Goal: Task Accomplishment & Management: Manage account settings

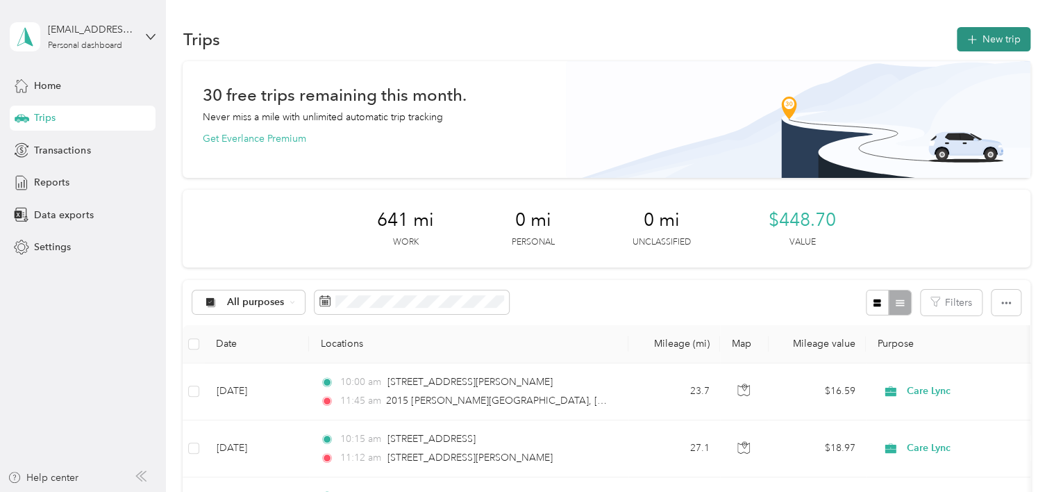
click at [990, 33] on button "New trip" at bounding box center [994, 39] width 74 height 24
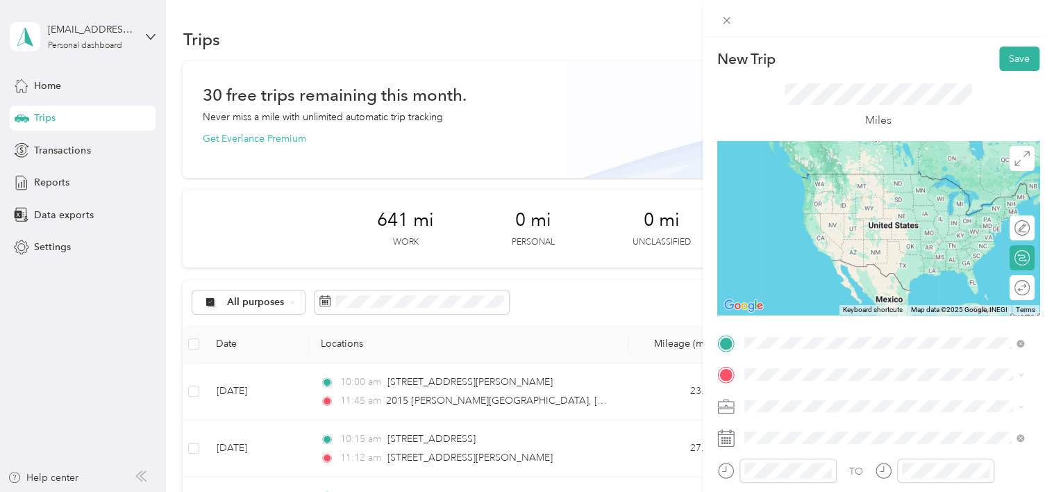
click at [802, 180] on span "[STREET_ADDRESS][PERSON_NAME][US_STATE]" at bounding box center [878, 173] width 216 height 13
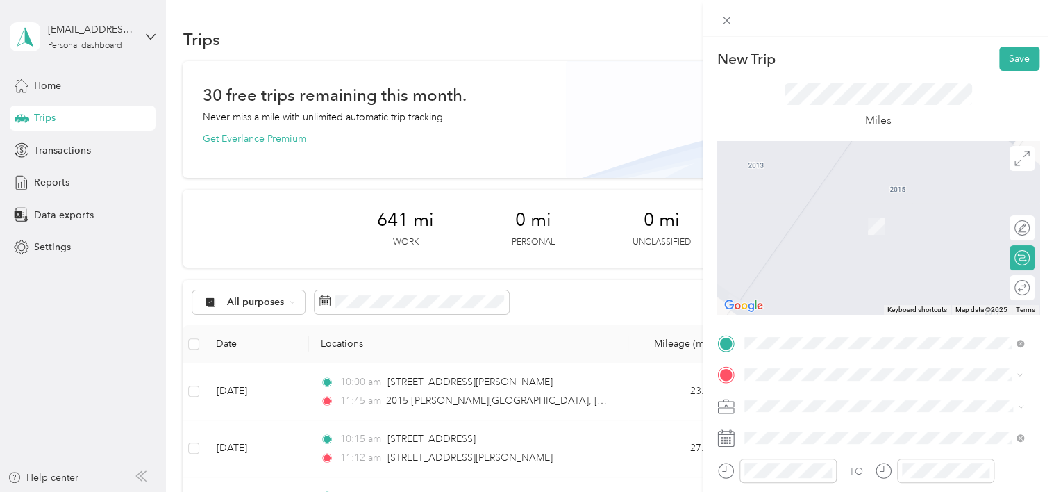
click at [798, 431] on span "[STREET_ADDRESS][PERSON_NAME][US_STATE]" at bounding box center [878, 424] width 216 height 13
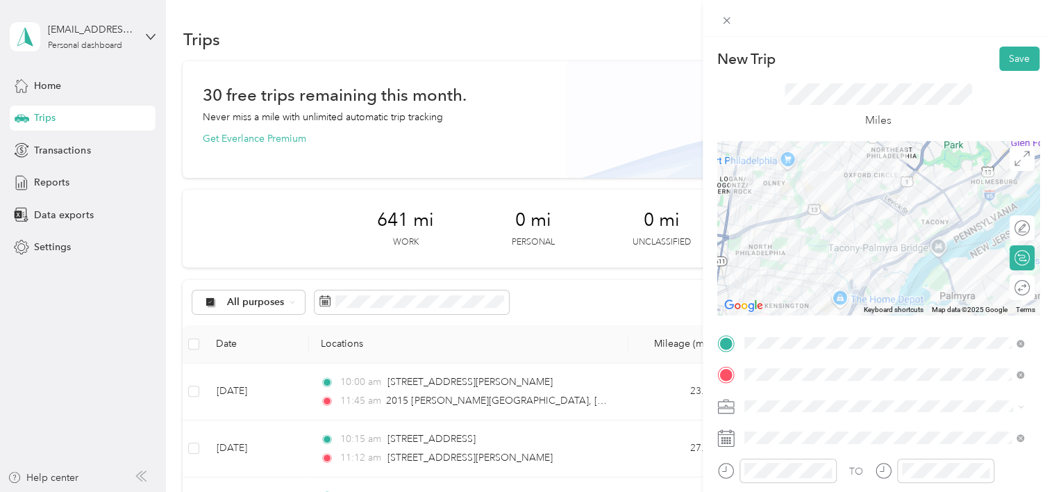
click at [910, 235] on div at bounding box center [878, 228] width 322 height 174
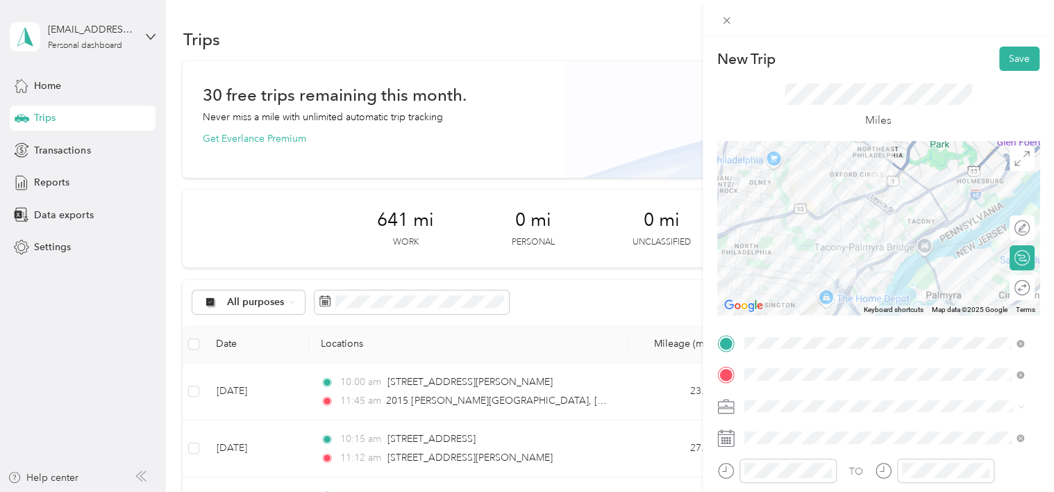
click at [875, 240] on div at bounding box center [878, 228] width 322 height 174
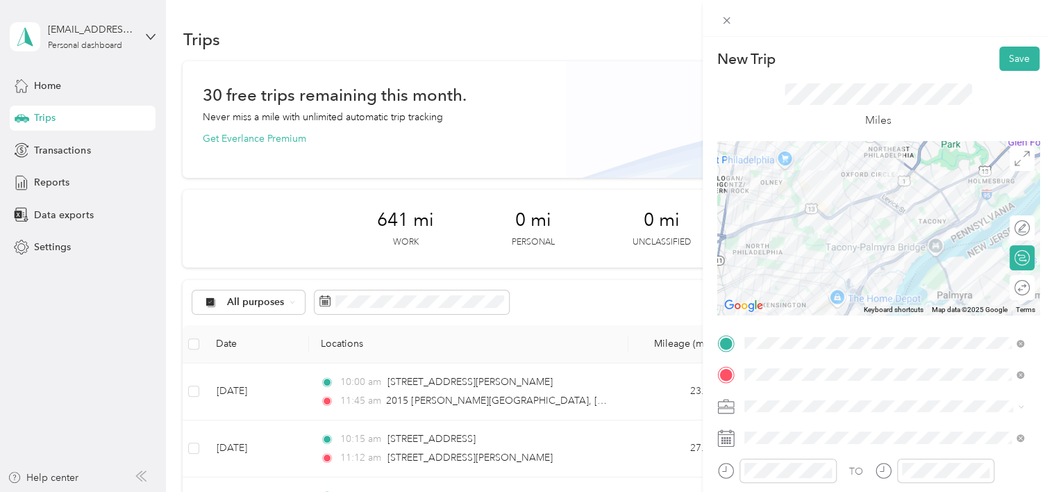
click at [913, 239] on div at bounding box center [878, 228] width 322 height 174
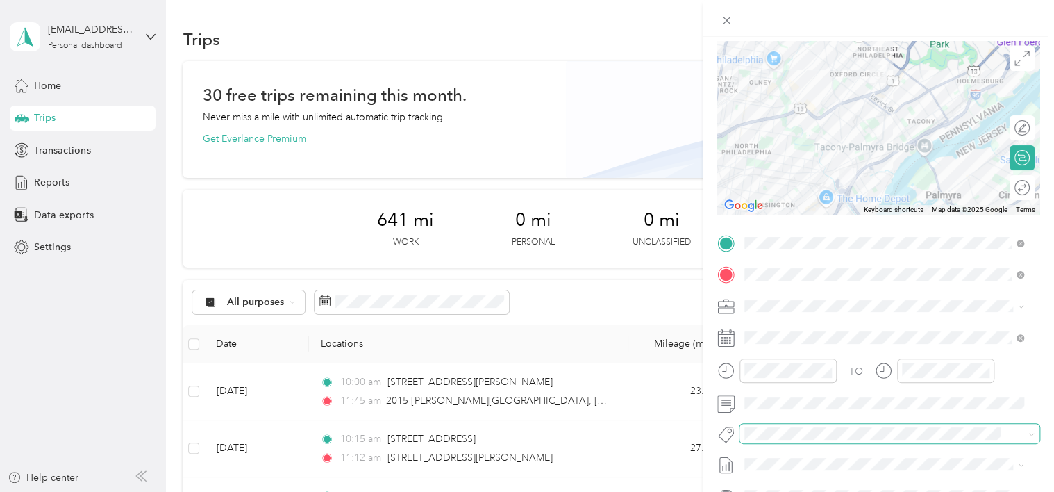
scroll to position [139, 0]
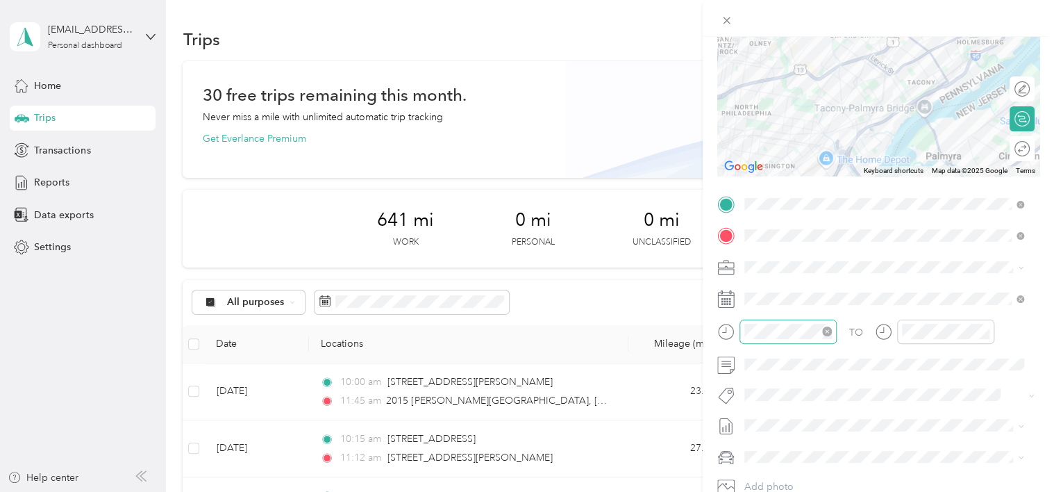
click at [824, 331] on icon "close-circle" at bounding box center [827, 331] width 10 height 10
click at [758, 186] on div "02" at bounding box center [758, 185] width 33 height 19
click at [801, 146] on div "10" at bounding box center [798, 143] width 33 height 19
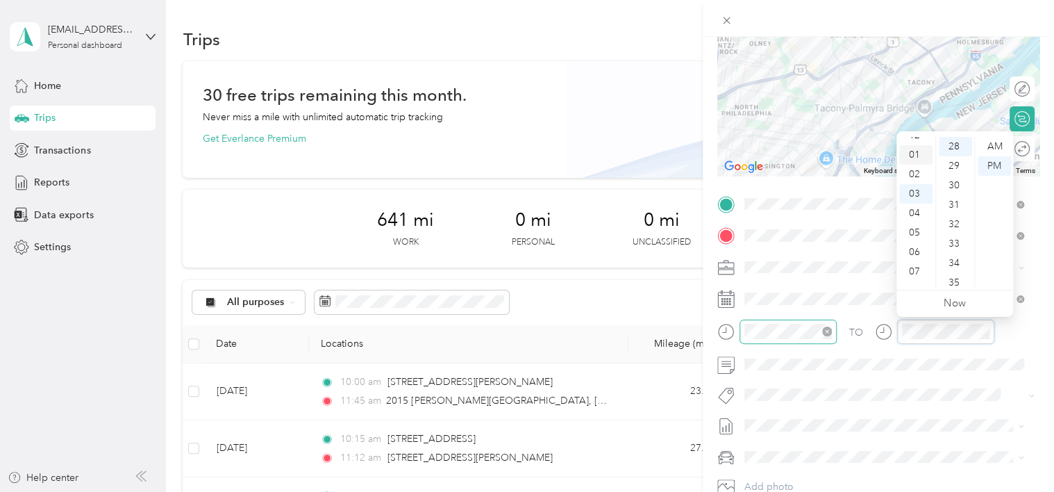
scroll to position [0, 0]
click at [913, 185] on div "02" at bounding box center [915, 185] width 33 height 19
click at [951, 222] on div "25" at bounding box center [955, 226] width 33 height 19
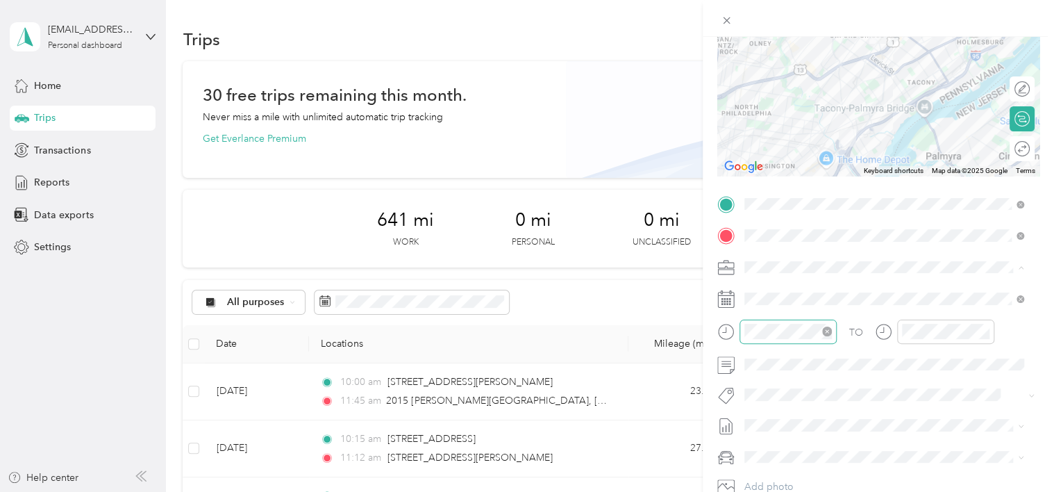
click at [804, 281] on li "Care Lync" at bounding box center [885, 291] width 290 height 24
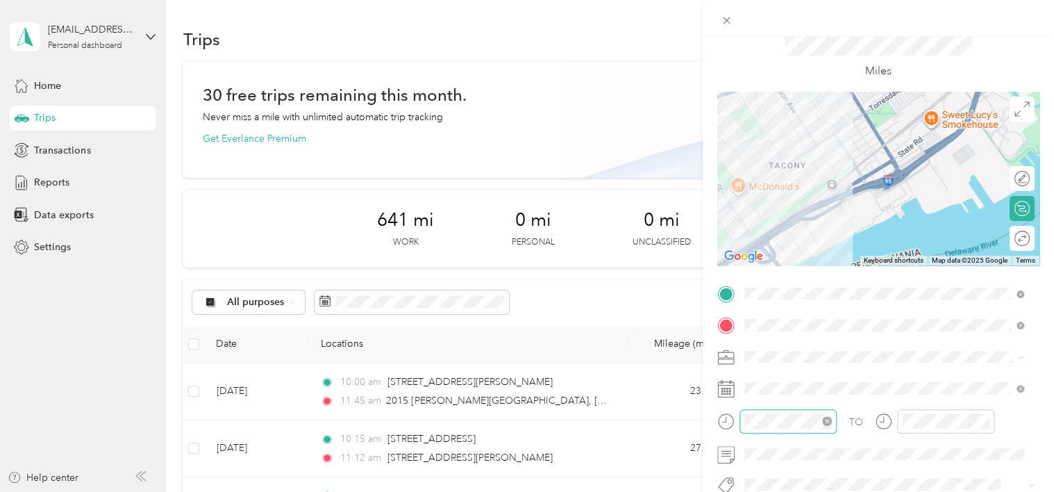
scroll to position [0, 0]
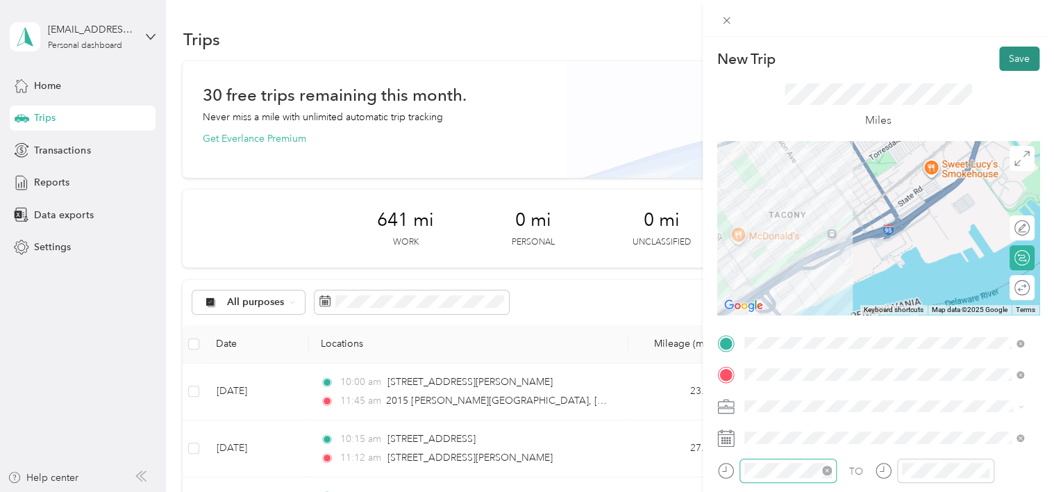
click at [1006, 66] on button "Save" at bounding box center [1019, 59] width 40 height 24
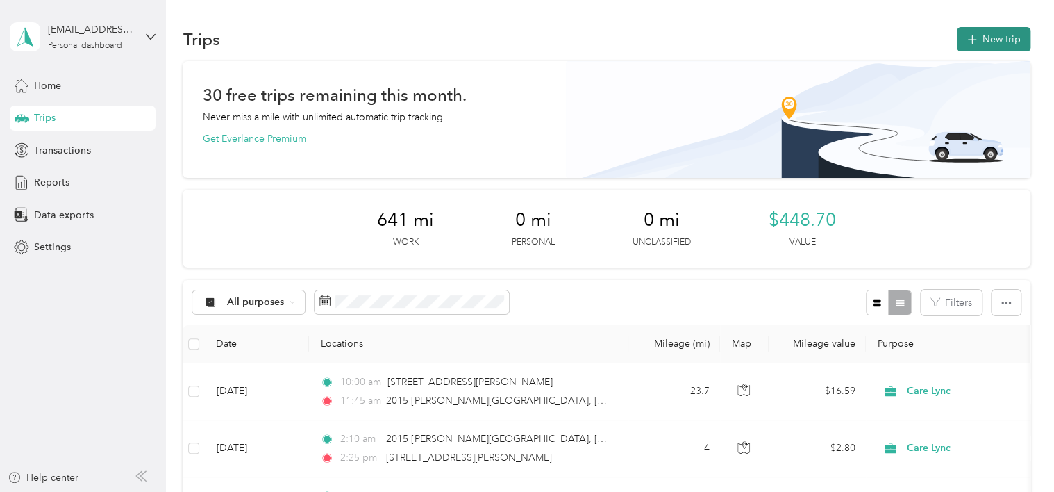
click at [975, 41] on button "New trip" at bounding box center [994, 39] width 74 height 24
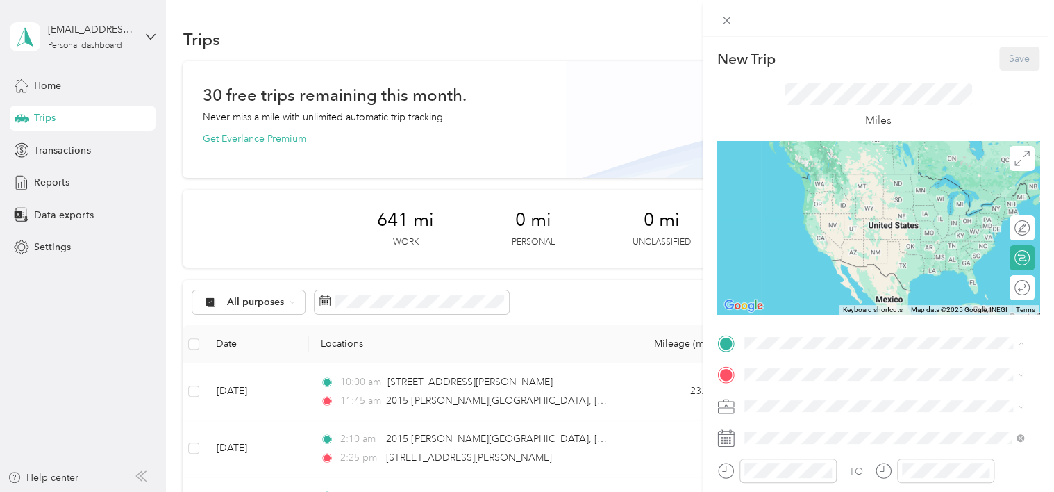
click at [481, 440] on div "New Trip Save This trip cannot be edited because it is either under review, app…" at bounding box center [527, 246] width 1054 height 492
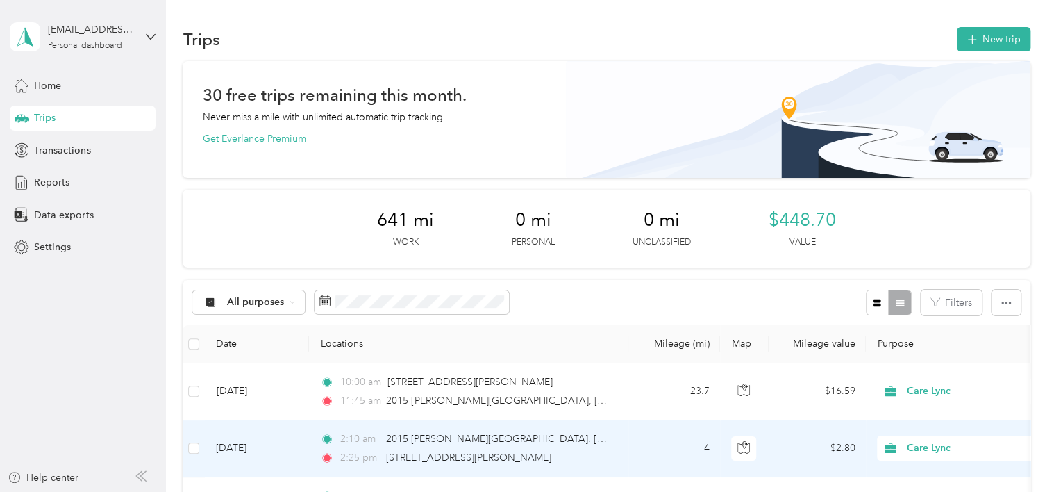
click at [685, 440] on td "4" at bounding box center [675, 448] width 92 height 57
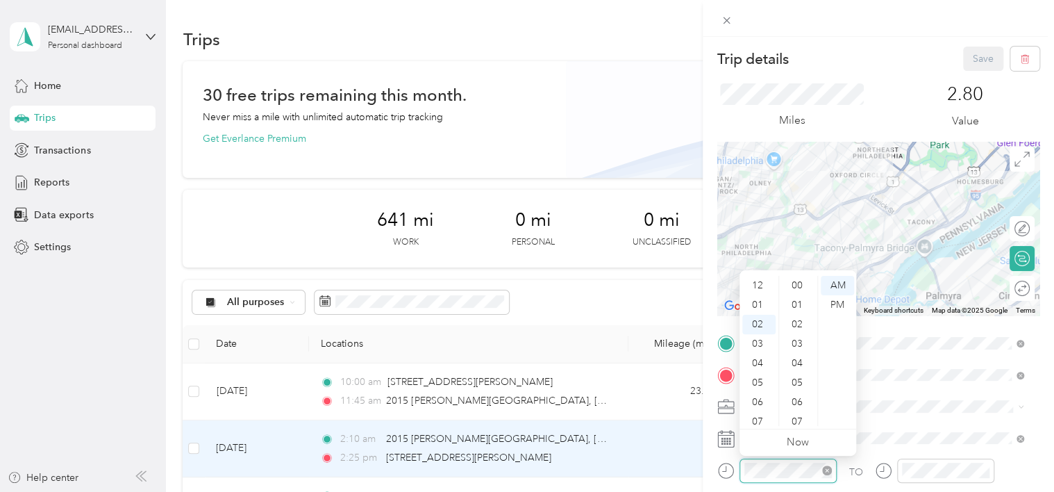
scroll to position [194, 0]
click at [830, 306] on div "PM" at bounding box center [837, 304] width 33 height 19
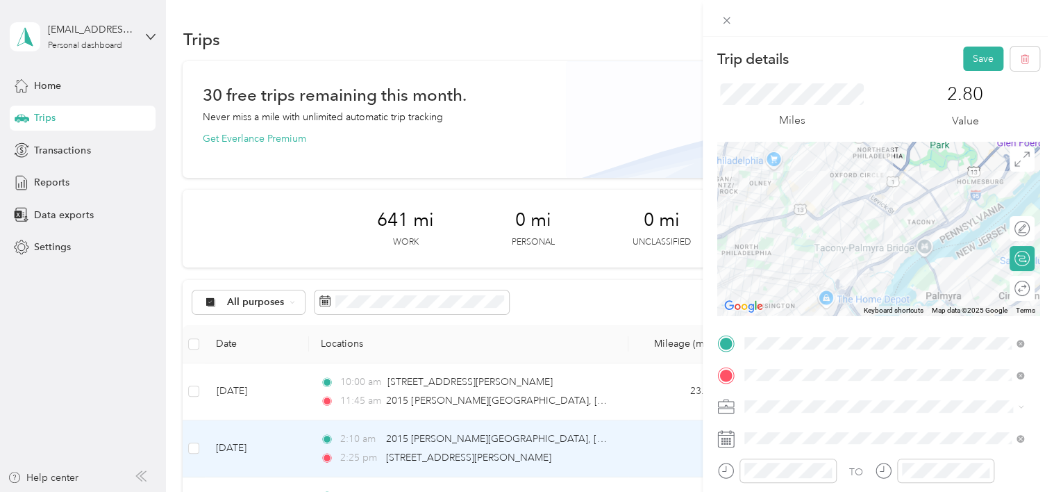
click at [978, 65] on div "Save" at bounding box center [1001, 59] width 77 height 24
click at [978, 65] on button "Save" at bounding box center [983, 59] width 40 height 24
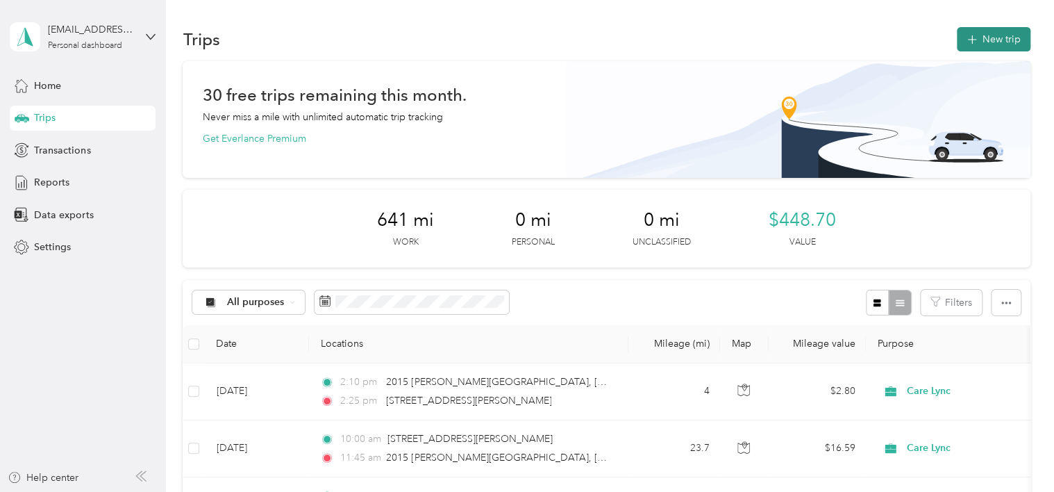
click at [967, 47] on icon "button" at bounding box center [972, 40] width 16 height 16
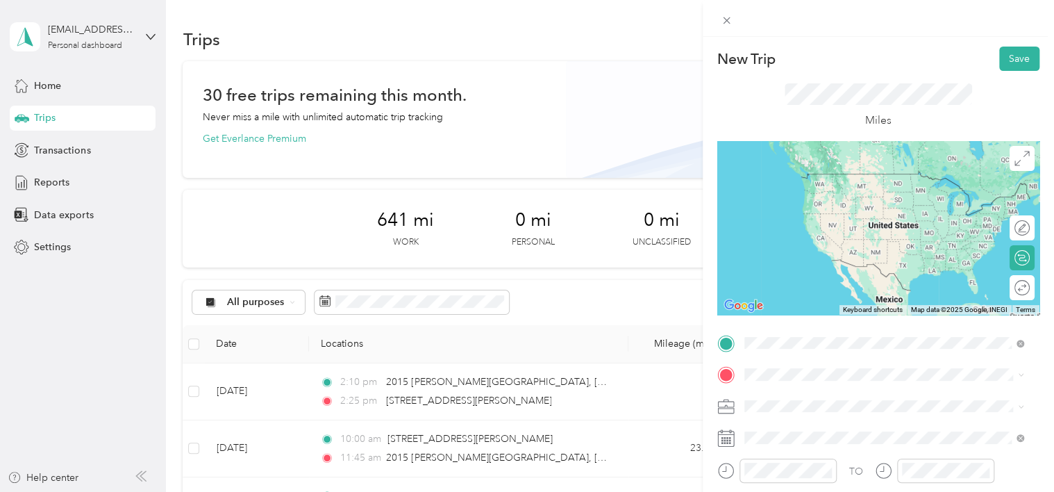
click at [828, 397] on span "[STREET_ADDRESS][PERSON_NAME][US_STATE]" at bounding box center [878, 393] width 216 height 13
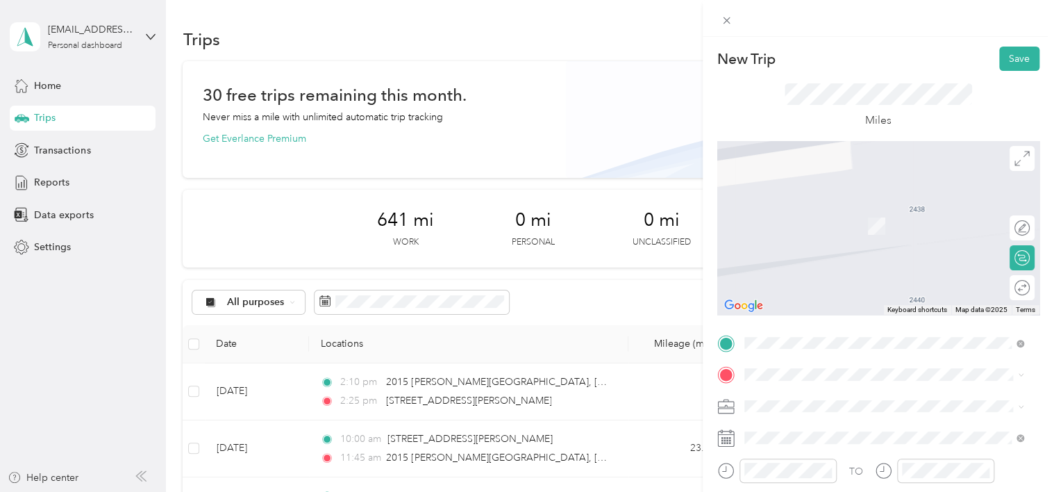
click at [832, 424] on span "[STREET_ADDRESS][PERSON_NAME][US_STATE]" at bounding box center [878, 417] width 216 height 13
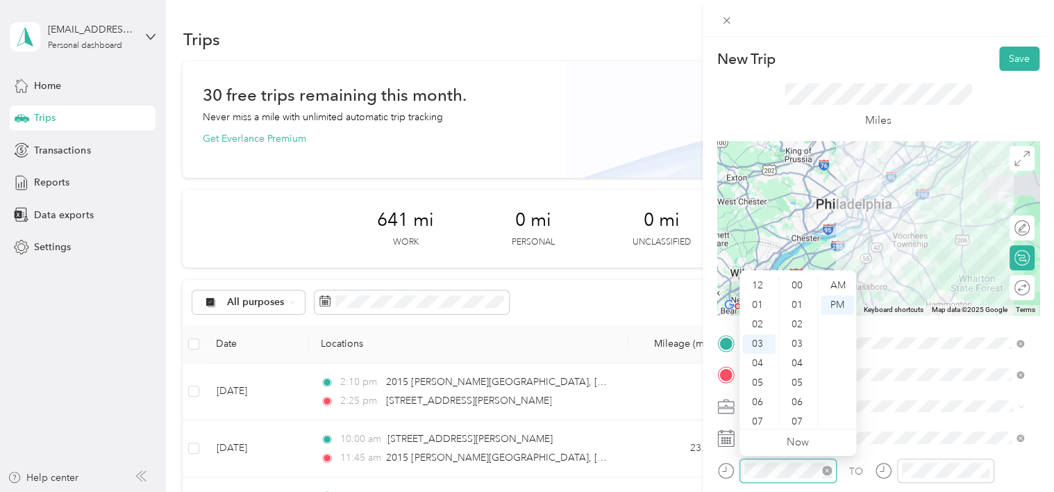
scroll to position [583, 0]
click at [758, 282] on div "03" at bounding box center [758, 285] width 33 height 19
click at [797, 285] on div "00" at bounding box center [798, 285] width 33 height 19
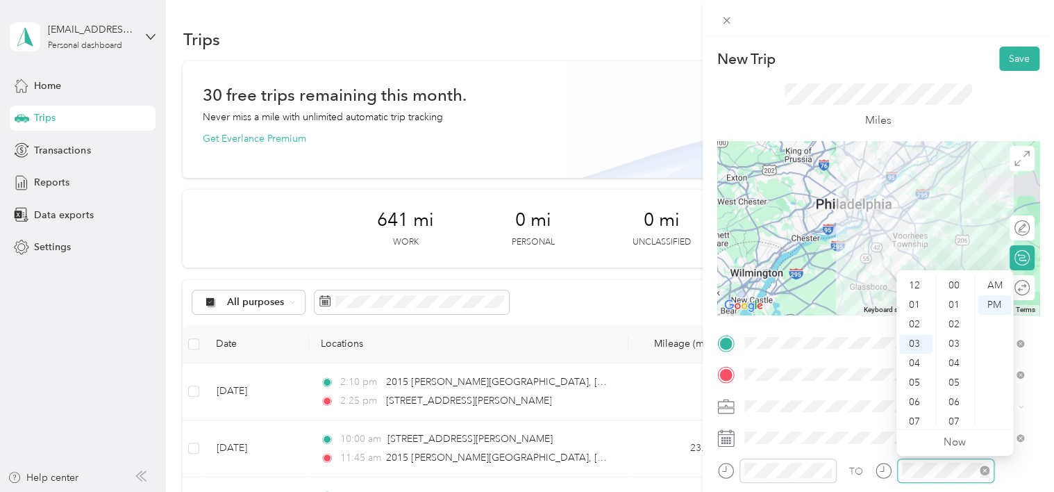
scroll to position [583, 0]
click at [1011, 63] on button "Save" at bounding box center [1019, 59] width 40 height 24
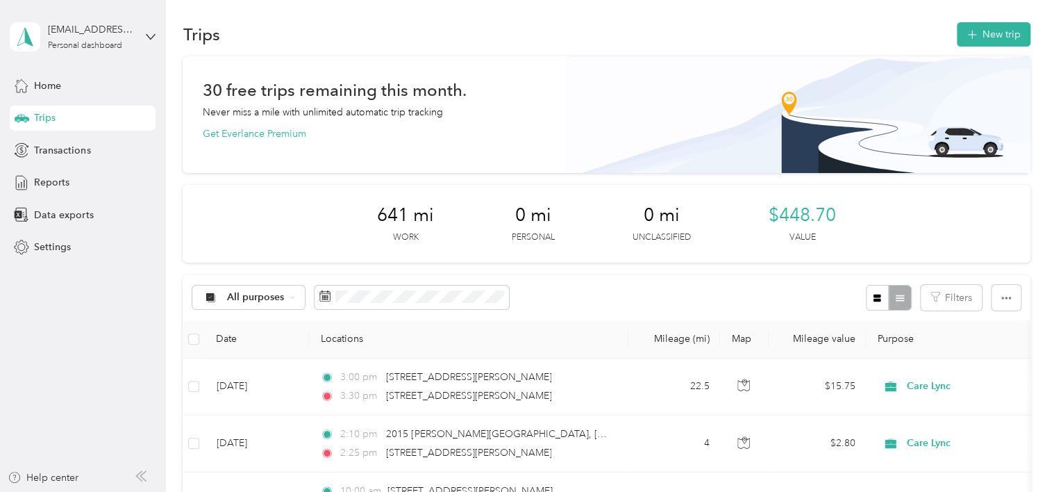
scroll to position [0, 0]
